Goal: Transaction & Acquisition: Purchase product/service

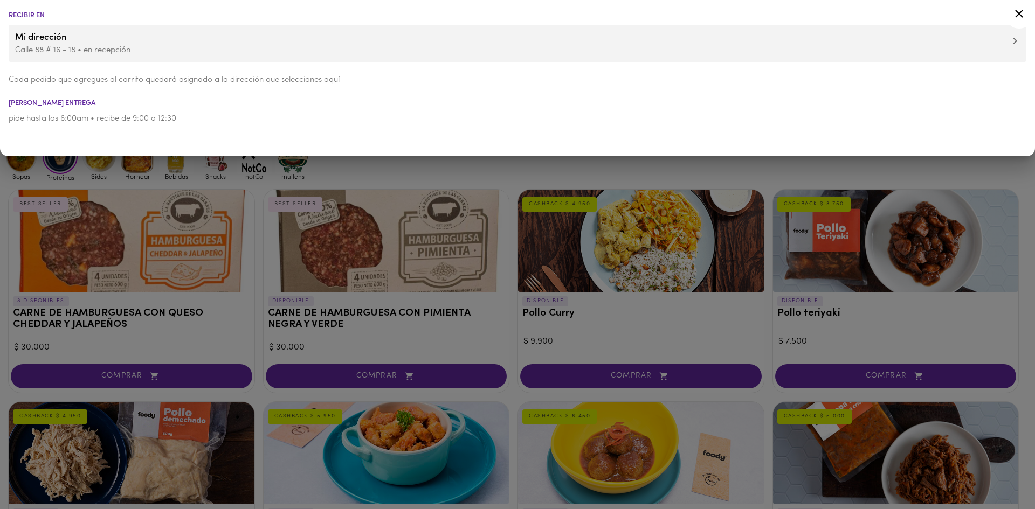
click at [499, 174] on div at bounding box center [517, 254] width 1035 height 509
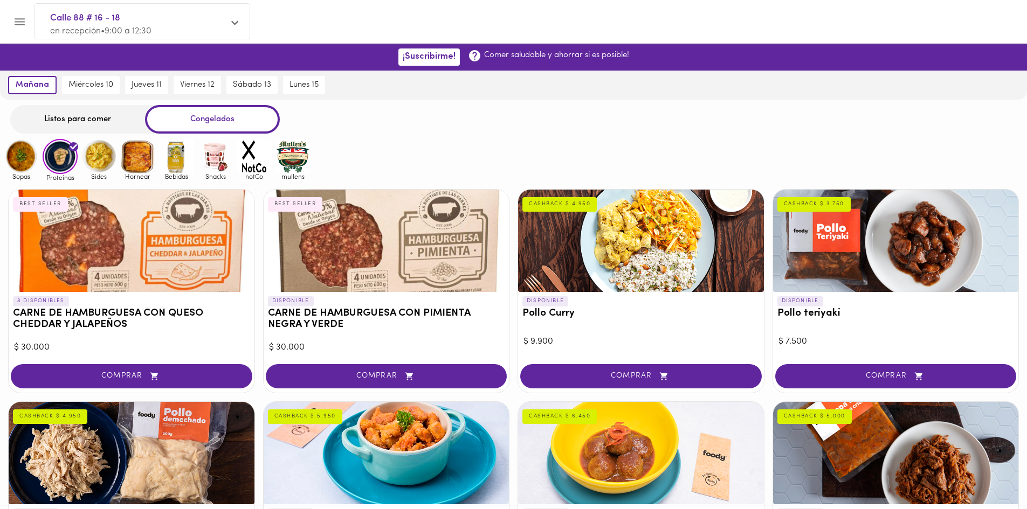
drag, startPoint x: 63, startPoint y: 126, endPoint x: 64, endPoint y: 120, distance: 6.0
click at [63, 126] on div "Listos para comer" at bounding box center [77, 119] width 135 height 29
click at [64, 120] on div "Listos para comer" at bounding box center [77, 119] width 135 height 29
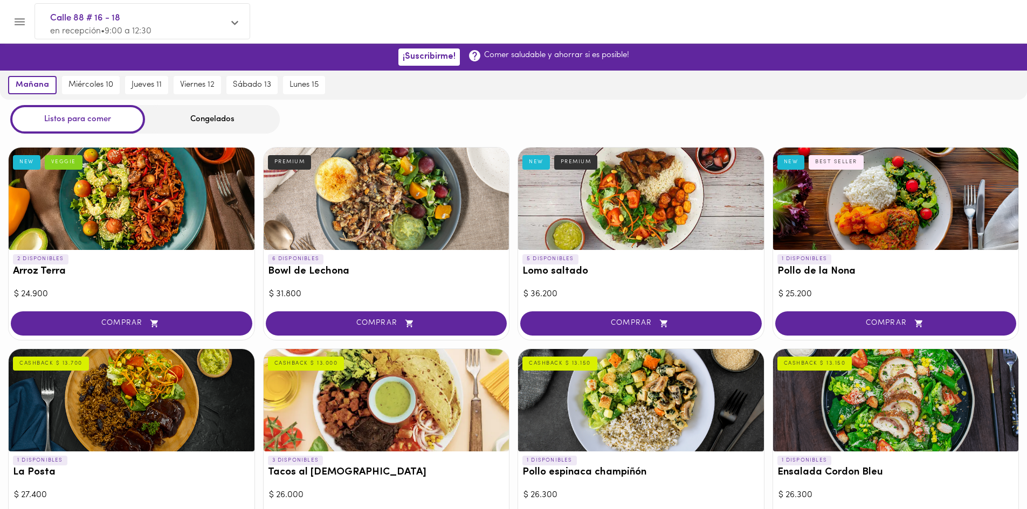
click at [246, 118] on div "Congelados" at bounding box center [212, 119] width 135 height 29
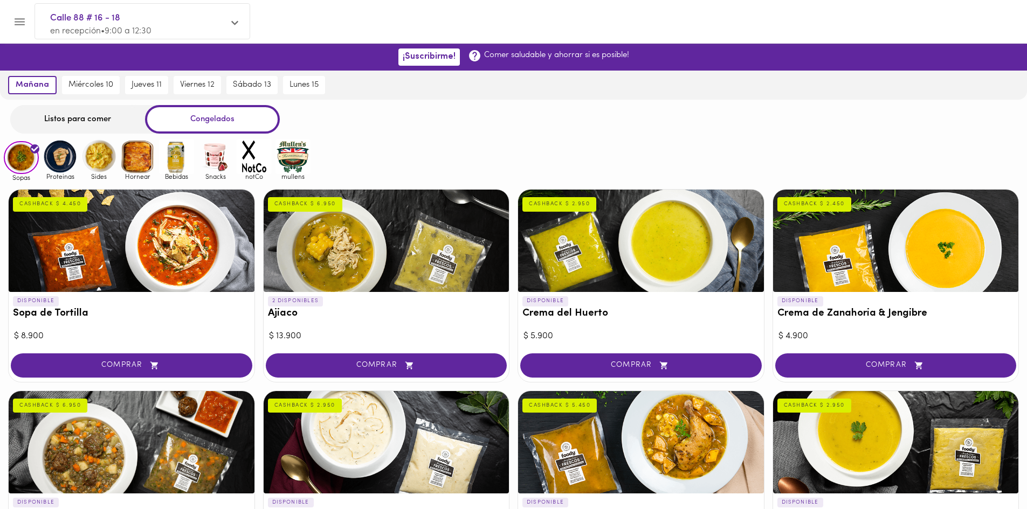
click at [51, 152] on img at bounding box center [60, 156] width 35 height 35
